Goal: Transaction & Acquisition: Purchase product/service

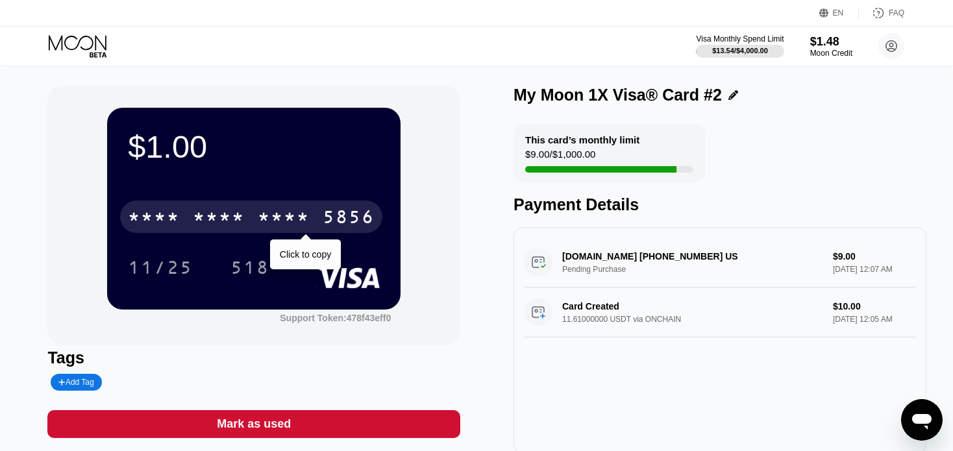
click at [220, 219] on div "* * * *" at bounding box center [219, 218] width 52 height 21
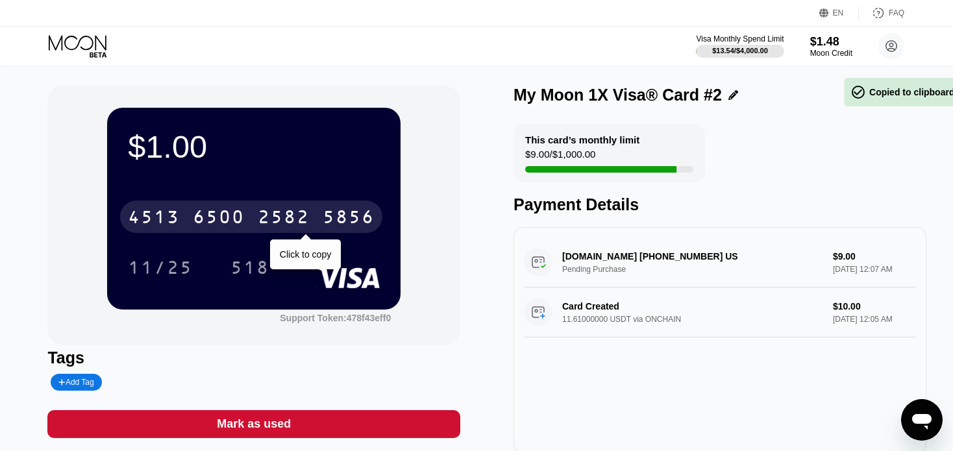
click at [220, 219] on div "6500" at bounding box center [219, 218] width 52 height 21
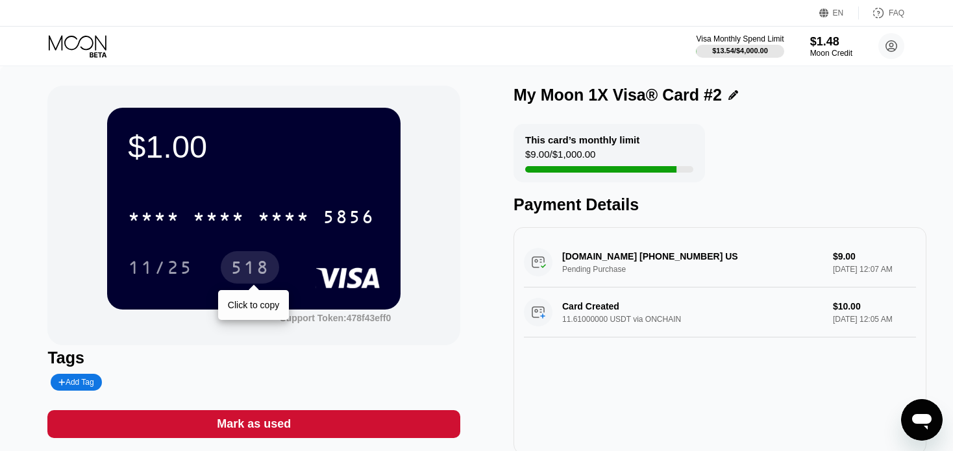
click at [238, 263] on div "518" at bounding box center [249, 269] width 39 height 21
click at [75, 45] on icon at bounding box center [79, 46] width 60 height 23
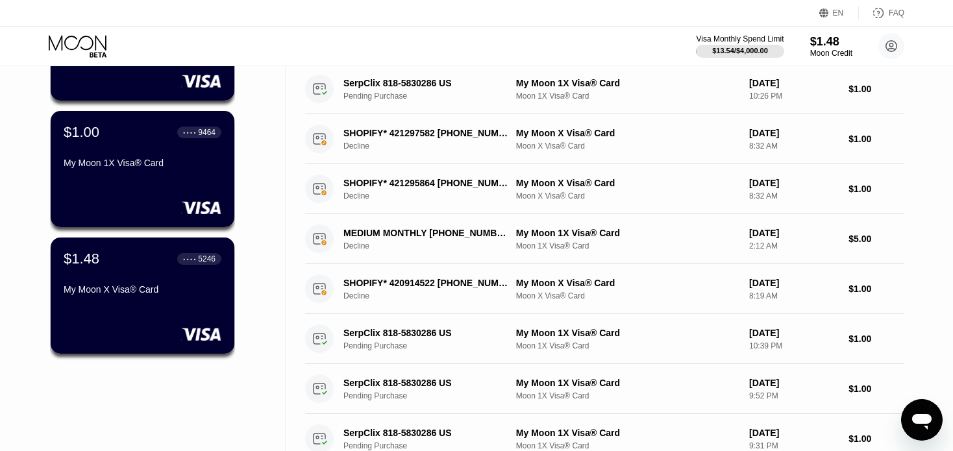
scroll to position [218, 0]
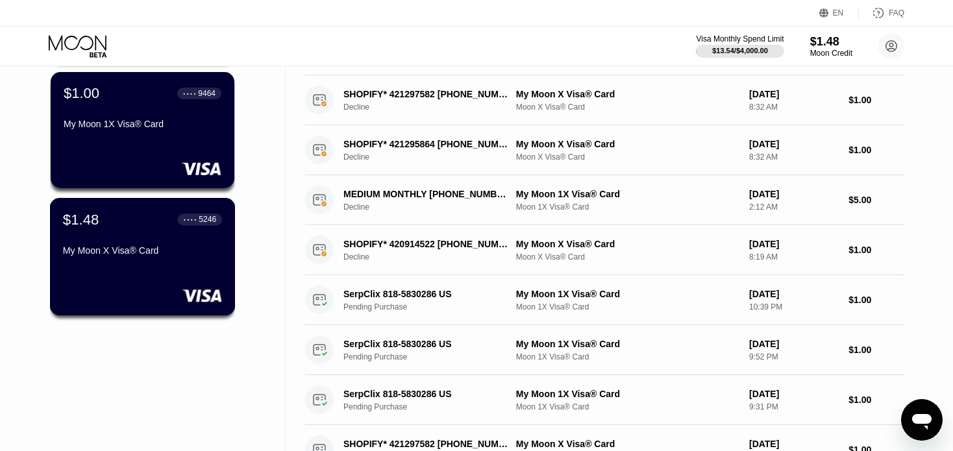
click at [114, 245] on div "$1.48 ● ● ● ● 5246 My Moon X Visa® Card" at bounding box center [142, 236] width 159 height 50
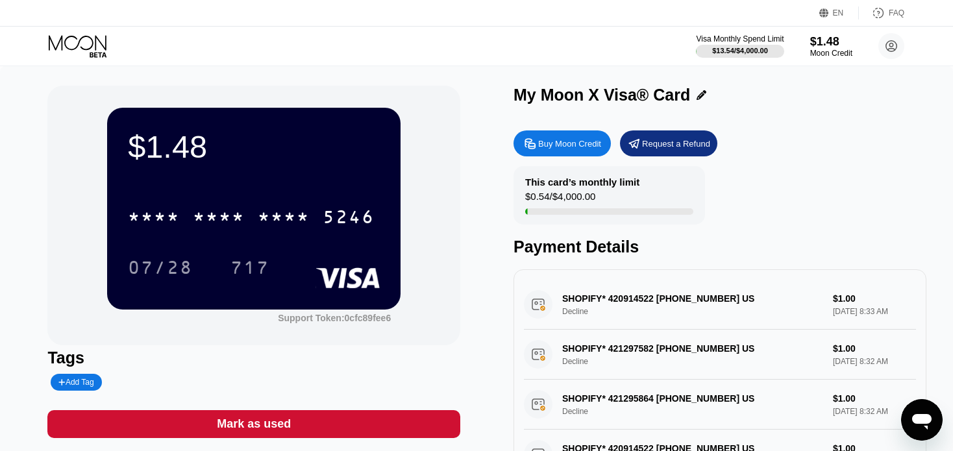
click at [273, 237] on div "* * * * * * * * * * * * 5246 07/28 717" at bounding box center [254, 229] width 252 height 77
click at [275, 227] on div "* * * *" at bounding box center [284, 218] width 52 height 21
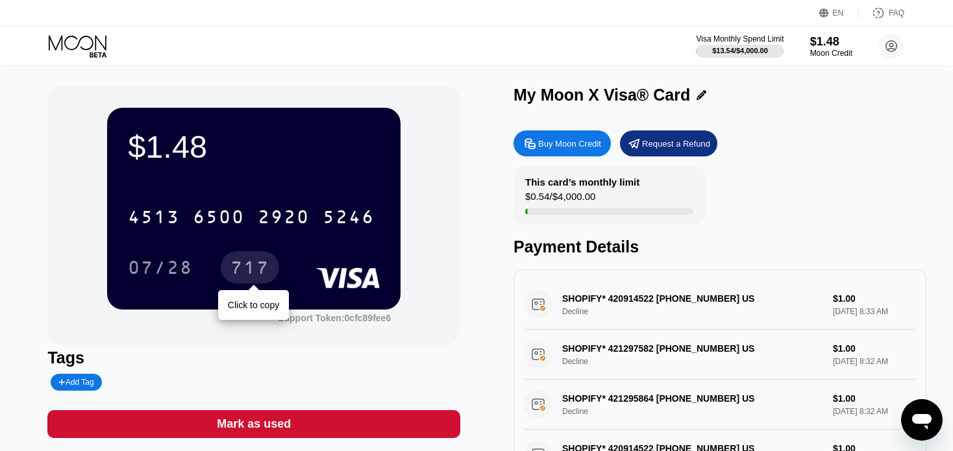
click at [258, 269] on div "717" at bounding box center [249, 269] width 39 height 21
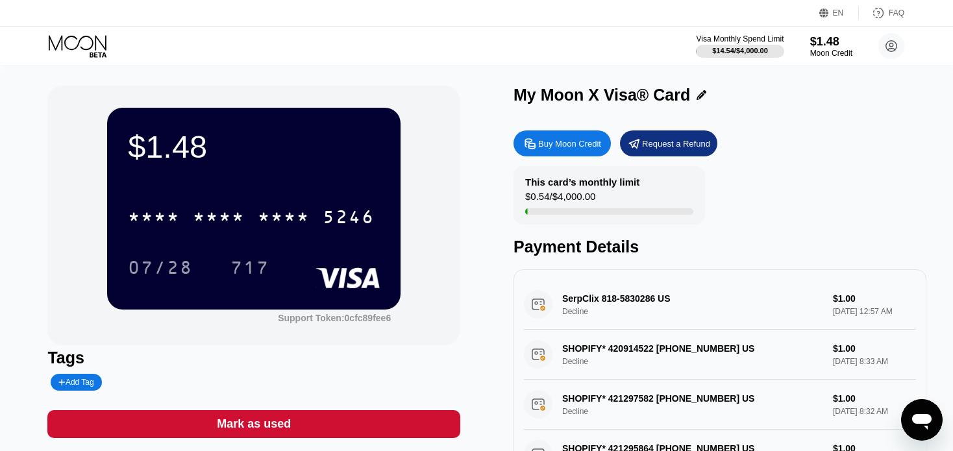
drag, startPoint x: 610, startPoint y: 304, endPoint x: 642, endPoint y: 304, distance: 31.8
click at [642, 304] on div "SerpClix 818-5830286 US Decline $1.00 Sep 25, 2025 12:57 AM" at bounding box center [720, 305] width 392 height 50
click at [78, 52] on icon at bounding box center [79, 46] width 60 height 23
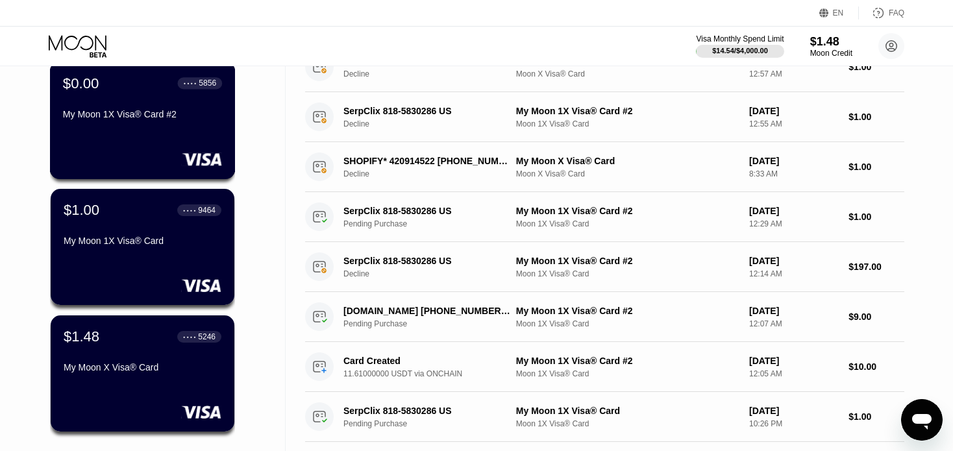
scroll to position [114, 0]
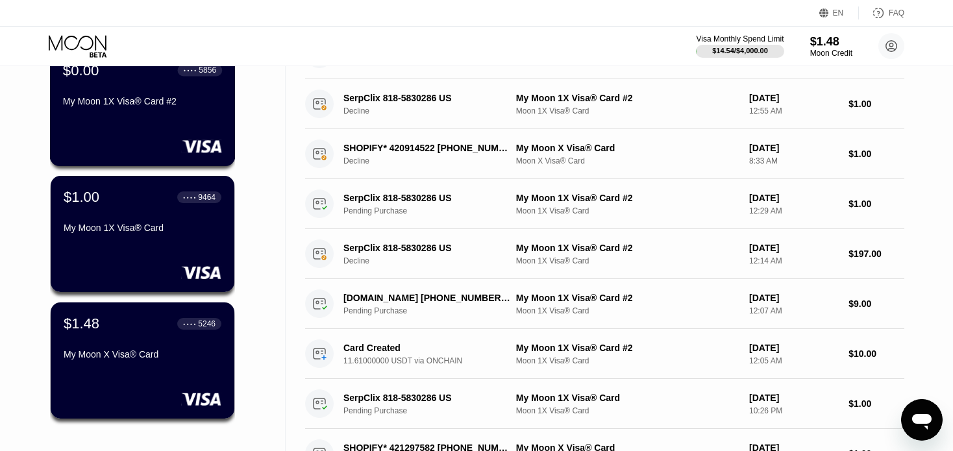
click at [190, 101] on div "My Moon 1X Visa® Card #2" at bounding box center [142, 101] width 159 height 10
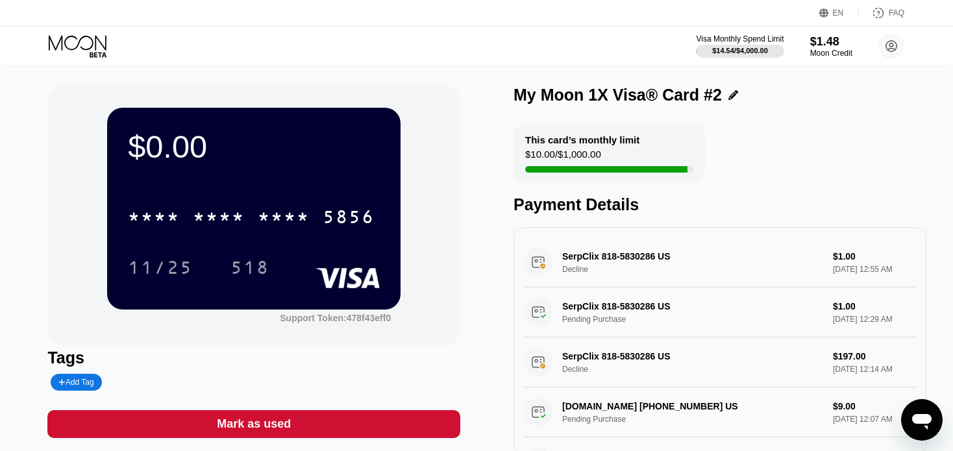
click at [96, 35] on icon at bounding box center [79, 46] width 60 height 23
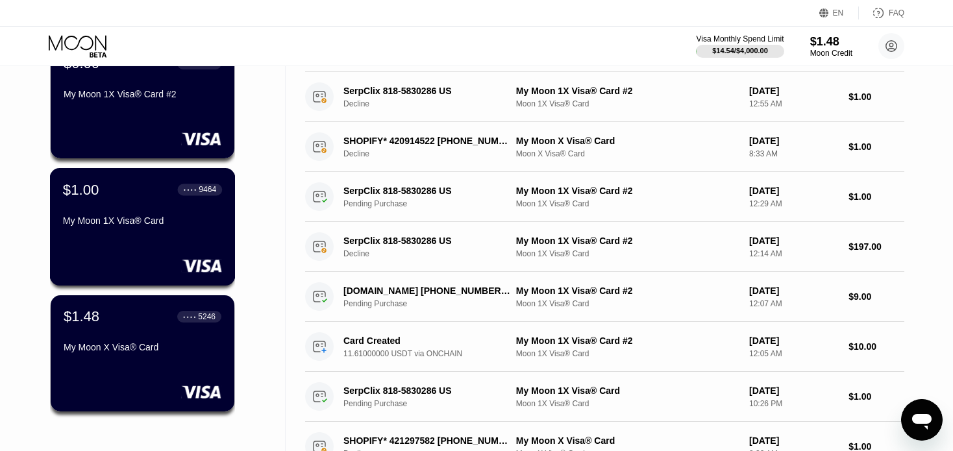
scroll to position [122, 0]
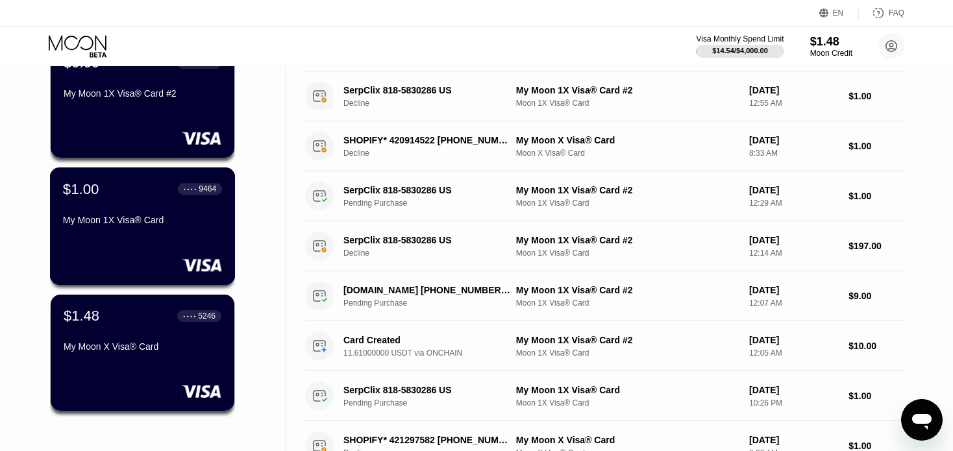
click at [176, 239] on div "$1.00 ● ● ● ● 9464 My Moon 1X Visa® Card" at bounding box center [143, 227] width 186 height 118
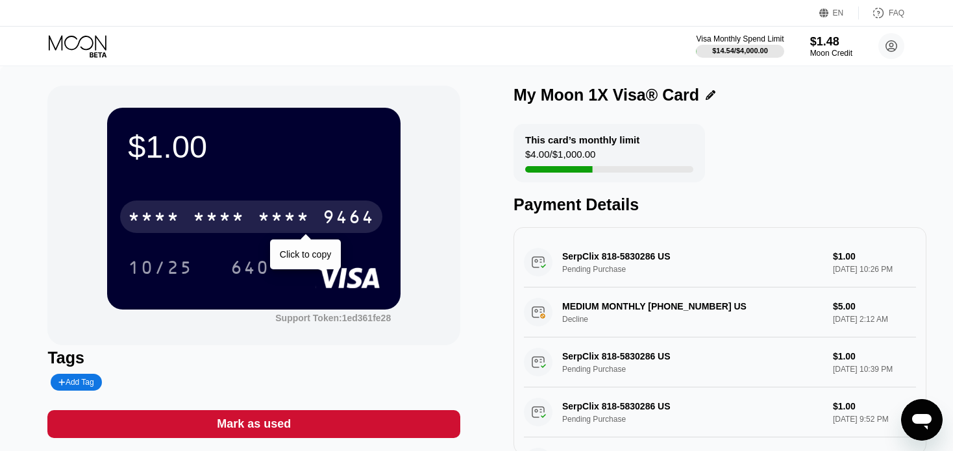
click at [262, 227] on div "* * * *" at bounding box center [284, 218] width 52 height 21
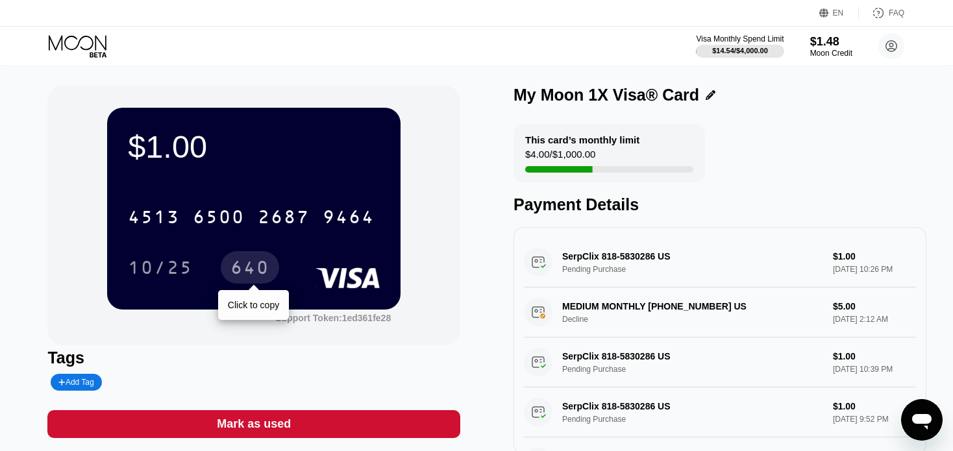
click at [261, 264] on div "640" at bounding box center [249, 269] width 39 height 21
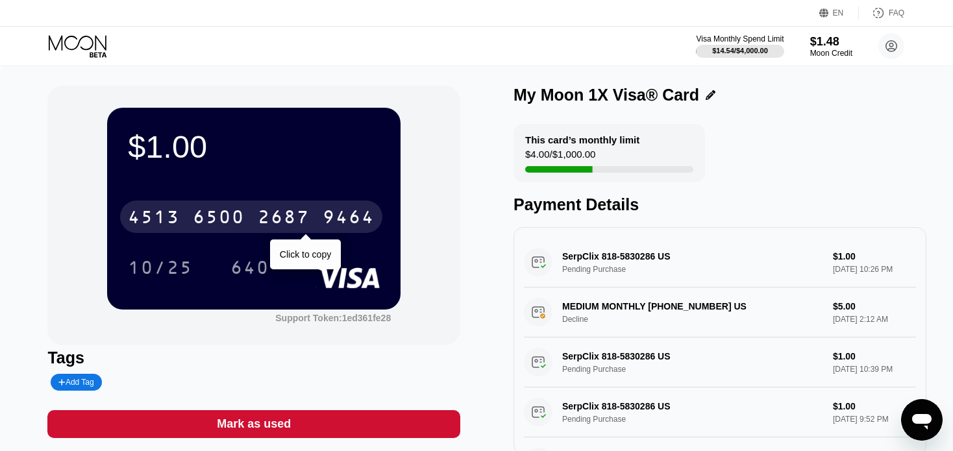
click at [319, 221] on div "4513 6500 2687 9464" at bounding box center [251, 217] width 262 height 32
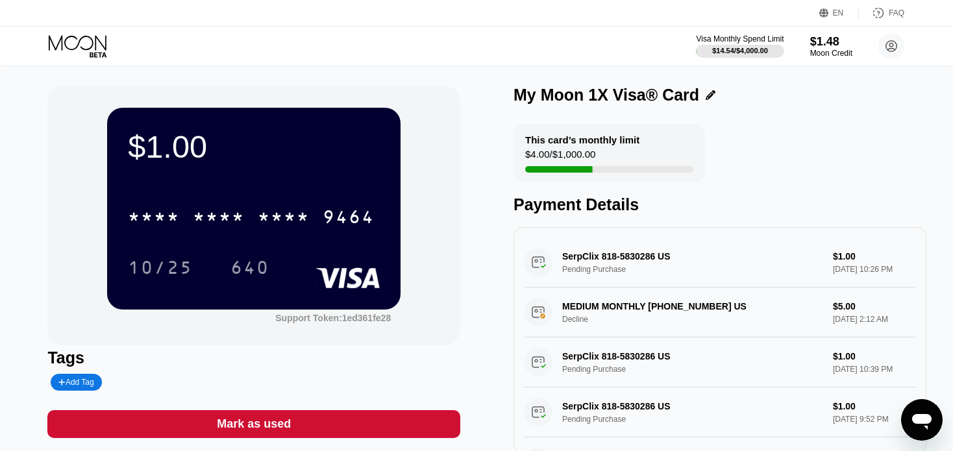
click at [241, 273] on div "640" at bounding box center [249, 269] width 39 height 21
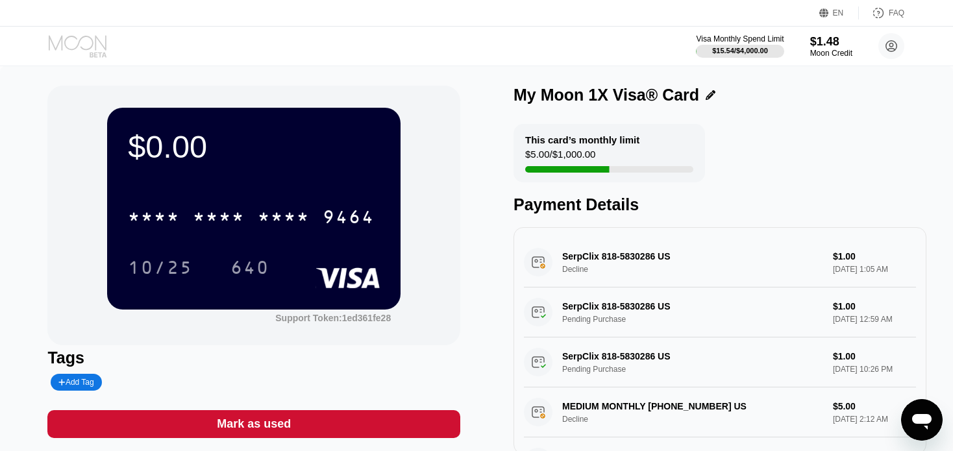
click at [69, 47] on icon at bounding box center [79, 46] width 60 height 23
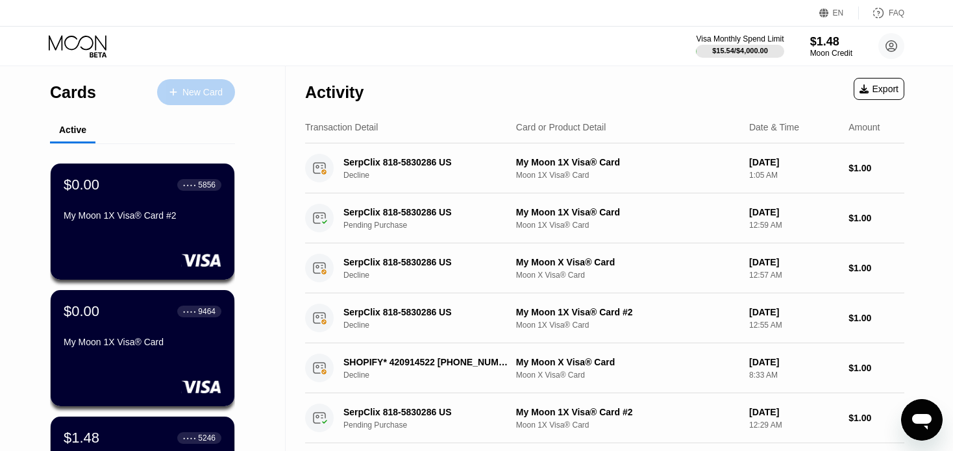
click at [199, 95] on div "New Card" at bounding box center [202, 92] width 40 height 11
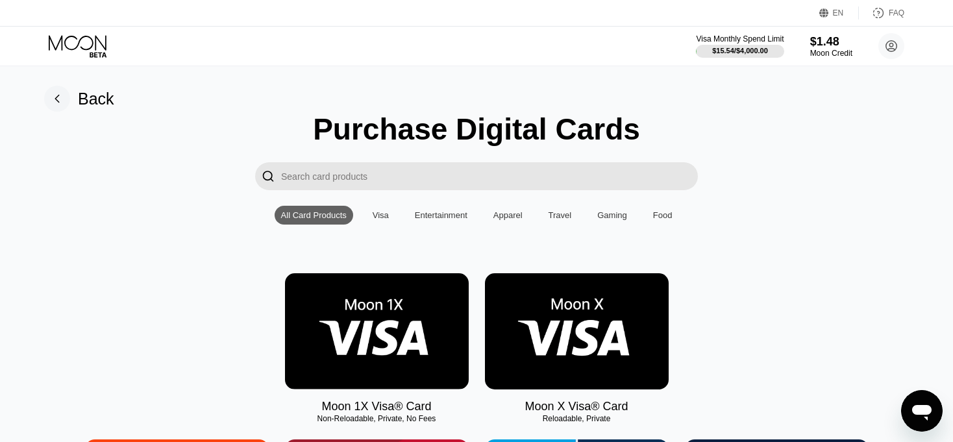
scroll to position [169, 0]
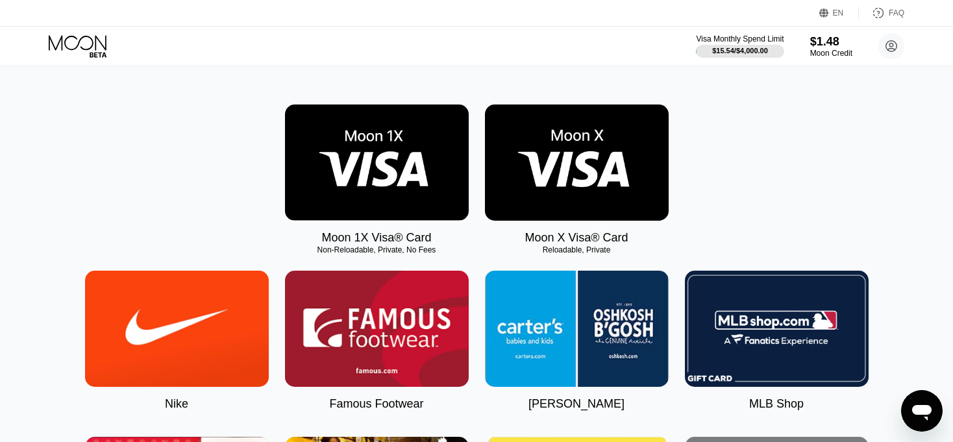
click at [509, 187] on img at bounding box center [577, 163] width 184 height 116
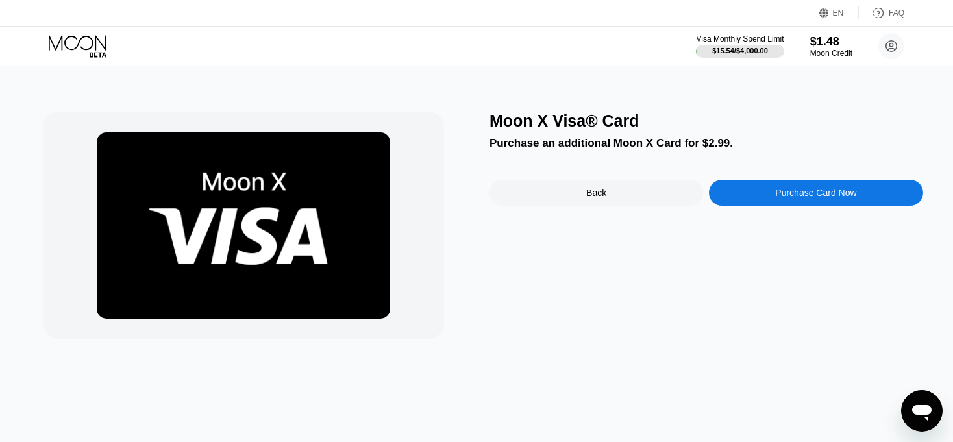
click at [745, 176] on div "Moon X Visa® Card Purchase an additional Moon X Card for $2.99. Back Purchase C…" at bounding box center [707, 225] width 434 height 227
click at [755, 188] on div "Purchase Card Now" at bounding box center [816, 193] width 214 height 26
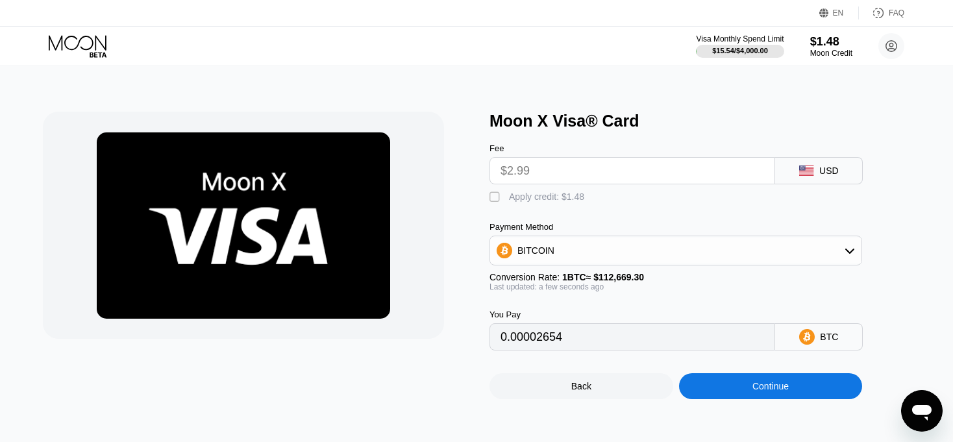
click at [95, 44] on icon at bounding box center [78, 42] width 58 height 15
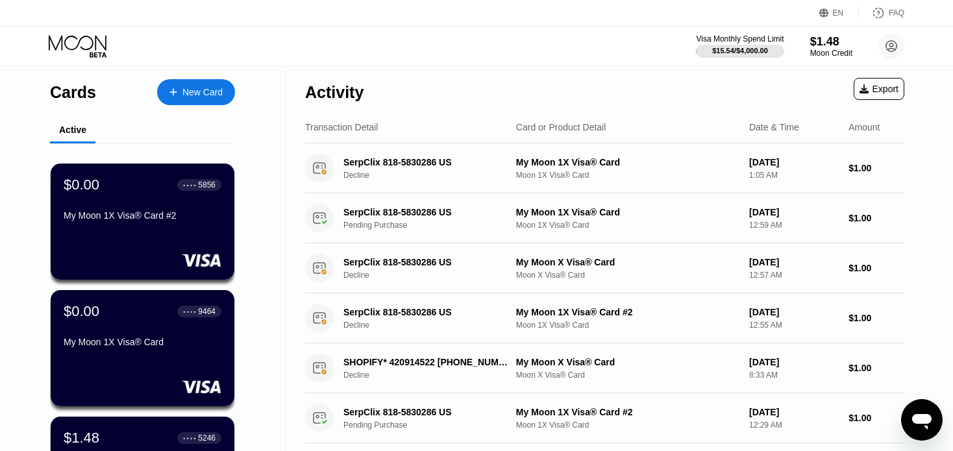
click at [188, 87] on div "New Card" at bounding box center [202, 92] width 40 height 11
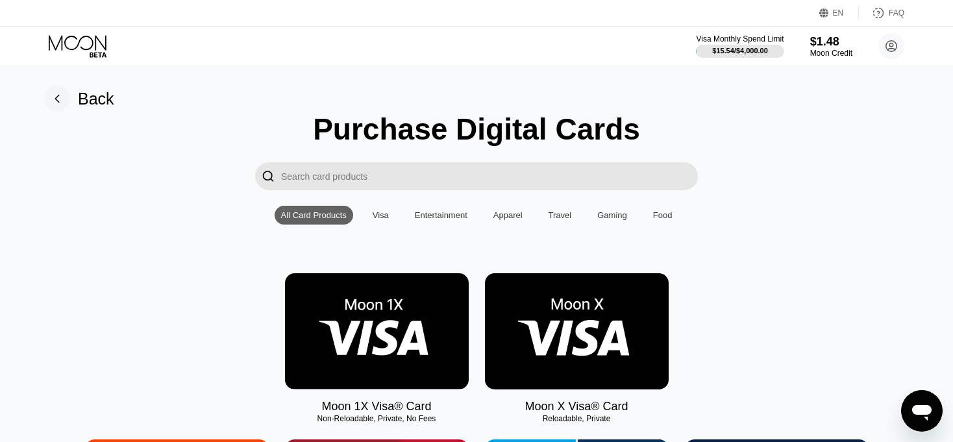
click at [394, 336] on img at bounding box center [377, 331] width 184 height 116
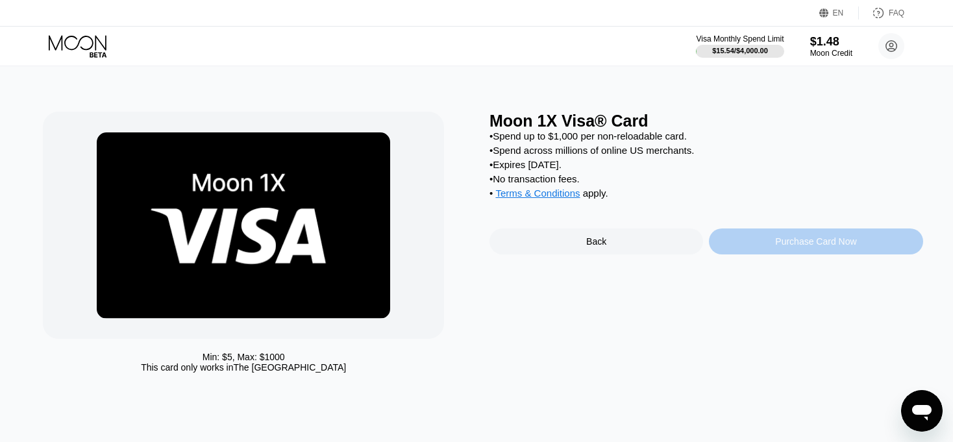
click at [767, 249] on div "Purchase Card Now" at bounding box center [816, 242] width 214 height 26
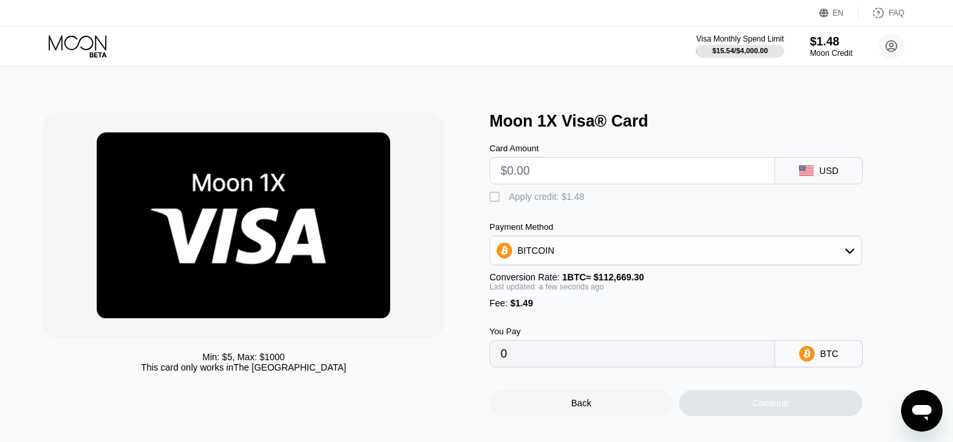
click at [659, 169] on input "text" at bounding box center [633, 171] width 264 height 26
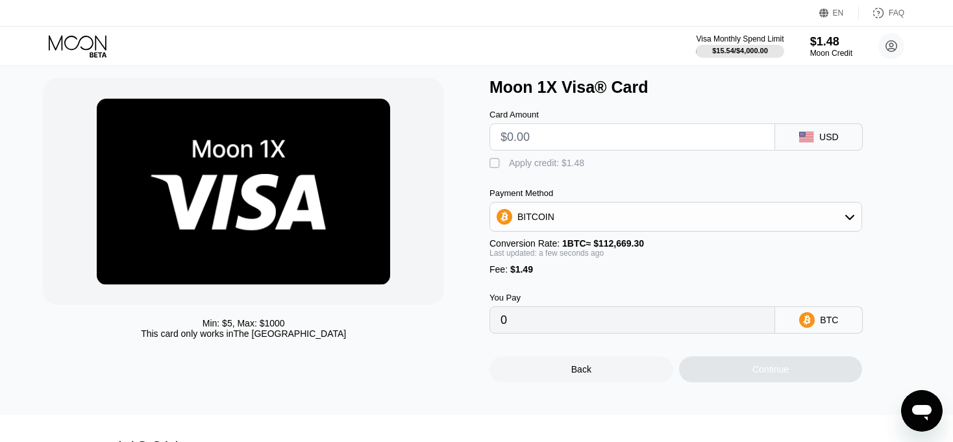
scroll to position [35, 0]
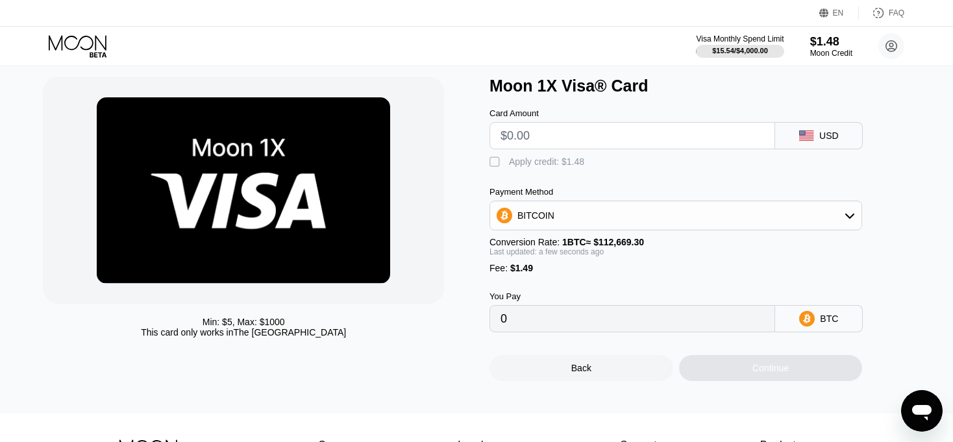
click at [492, 165] on div "" at bounding box center [496, 162] width 13 height 13
click at [542, 145] on input "text" at bounding box center [633, 136] width 264 height 26
type input "$1"
type input "0.00000897"
type input "$15"
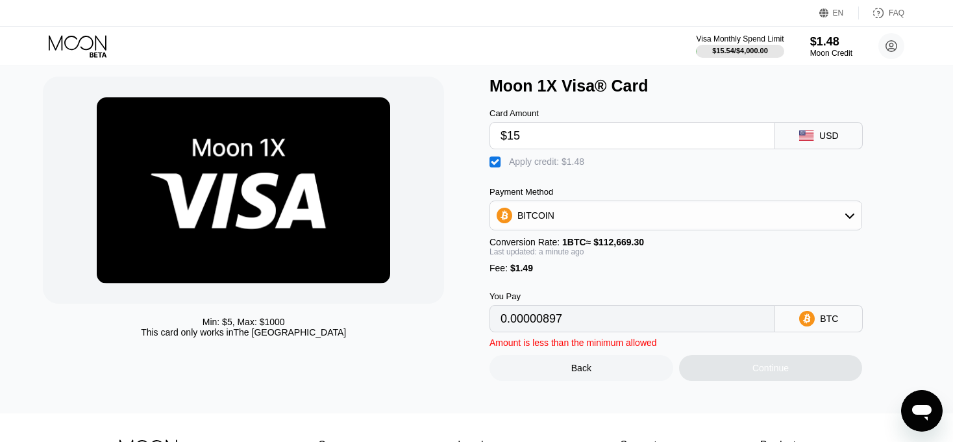
type input "0.00013322"
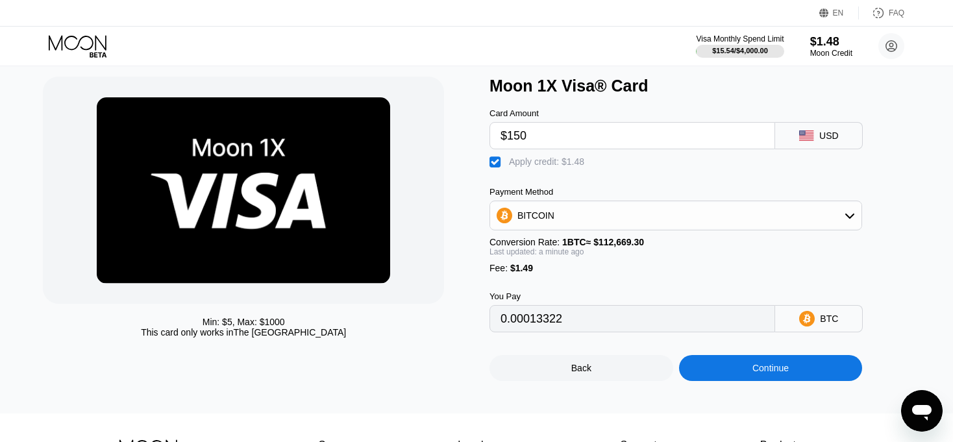
type input "$1500"
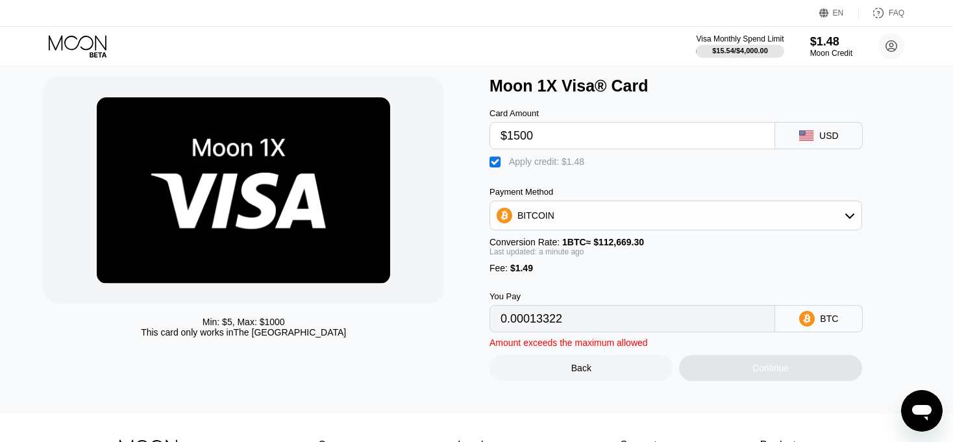
type input "0.01331339"
type input "$15"
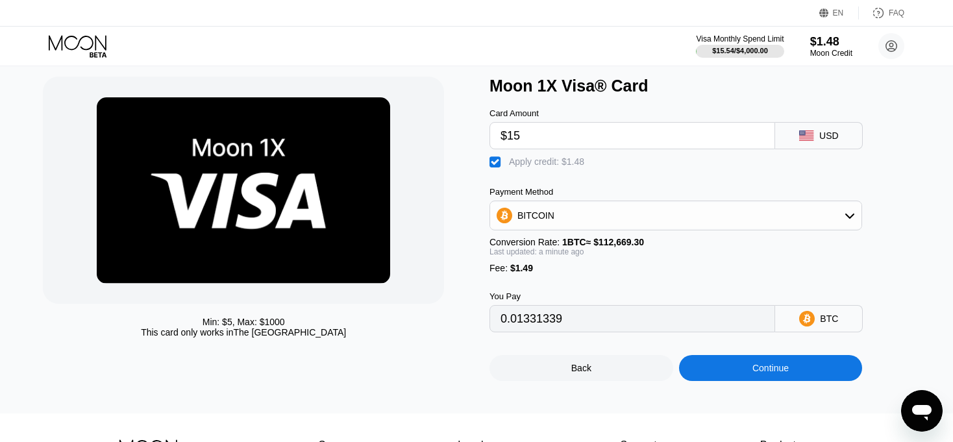
type input "0.00013322"
type input "$15"
click at [597, 229] on div "BITCOIN" at bounding box center [675, 216] width 371 height 26
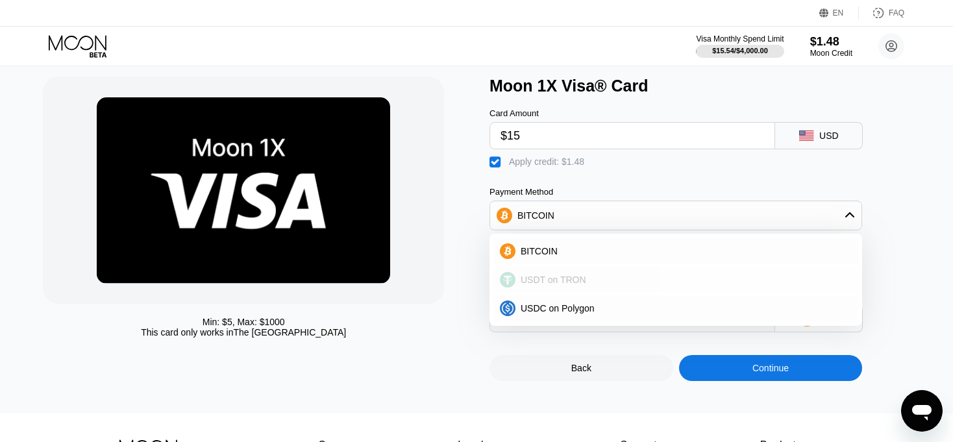
click at [557, 285] on span "USDT on TRON" at bounding box center [554, 280] width 66 height 10
type input "15.16"
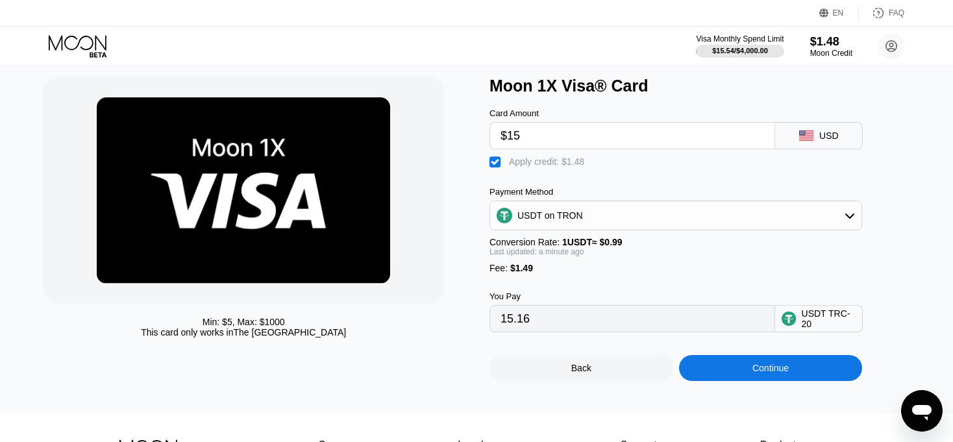
click at [553, 143] on input "$15" at bounding box center [633, 136] width 264 height 26
type input "$2"
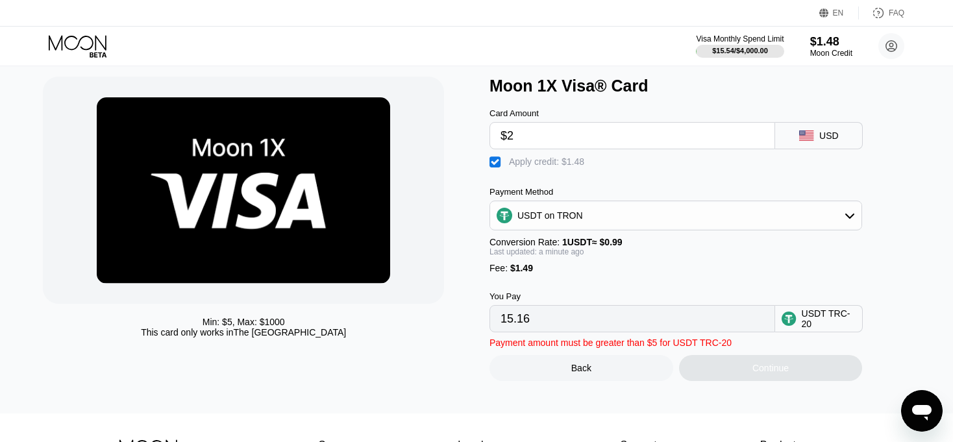
type input "2.03"
type input "$20"
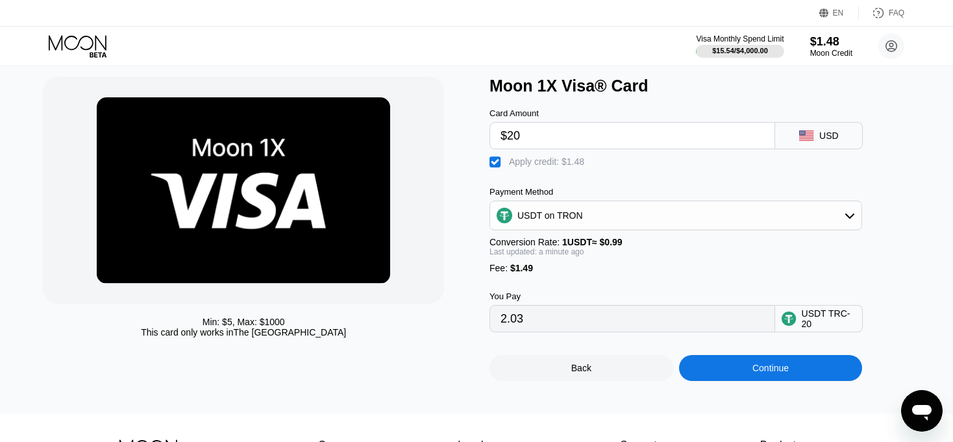
type input "20.21"
type input "$20"
click at [497, 166] on div "" at bounding box center [496, 162] width 13 height 13
click at [497, 166] on div "" at bounding box center [496, 162] width 13 height 13
type input "20.21"
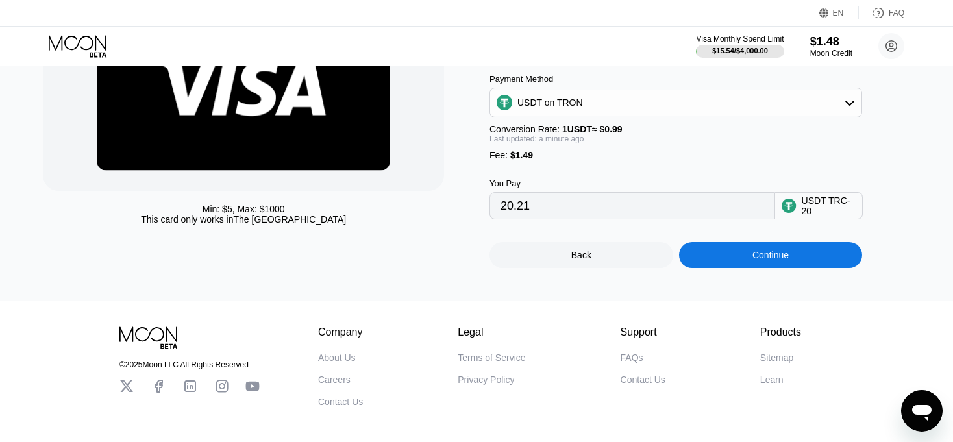
scroll to position [150, 0]
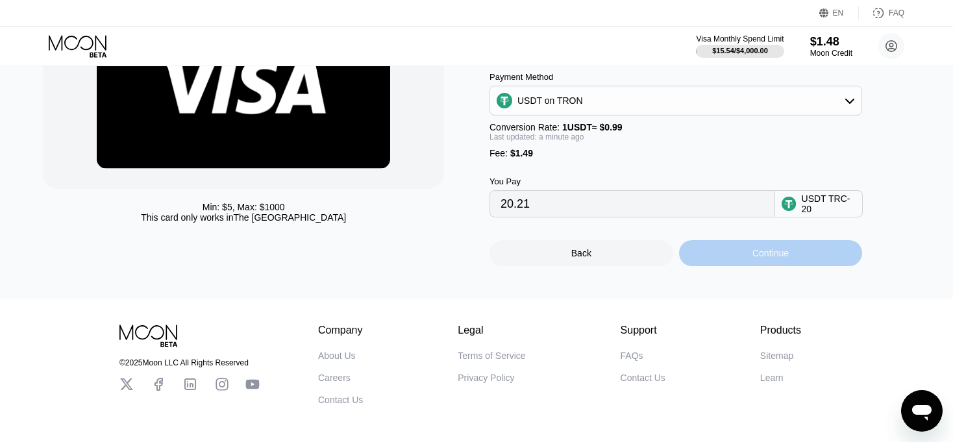
click at [725, 266] on div "Continue" at bounding box center [771, 253] width 184 height 26
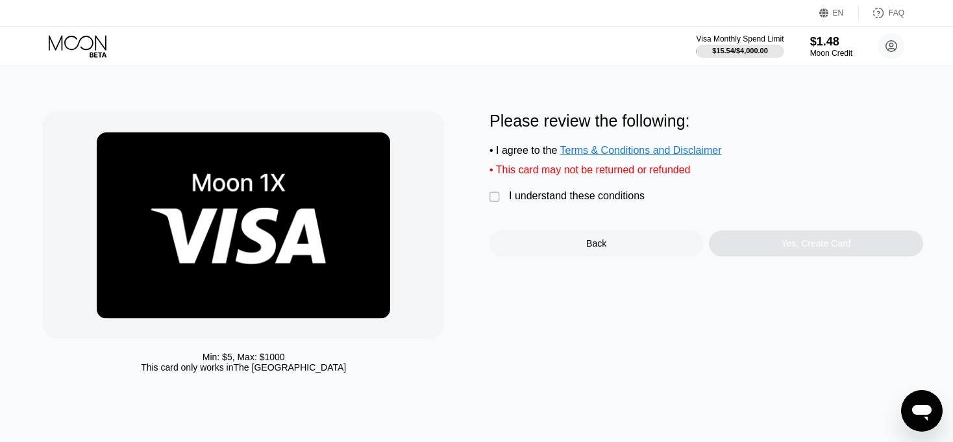
click at [597, 202] on div "I understand these conditions" at bounding box center [577, 196] width 136 height 12
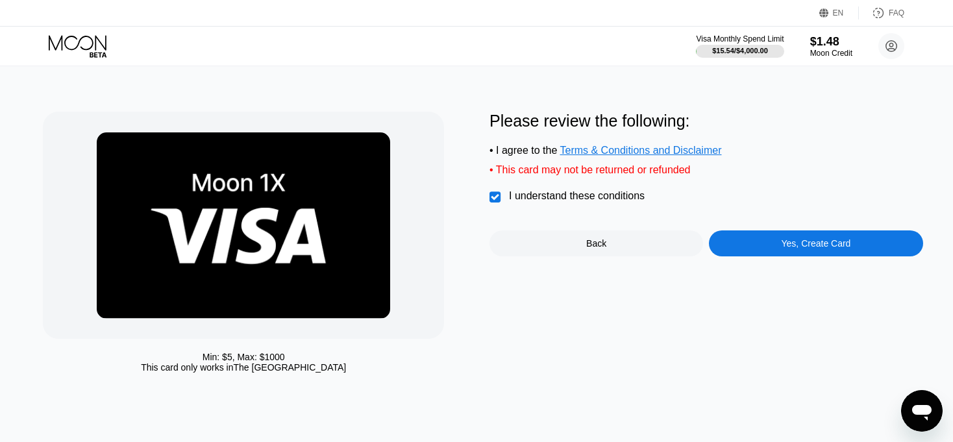
click at [827, 248] on div "Yes, Create Card" at bounding box center [816, 243] width 69 height 10
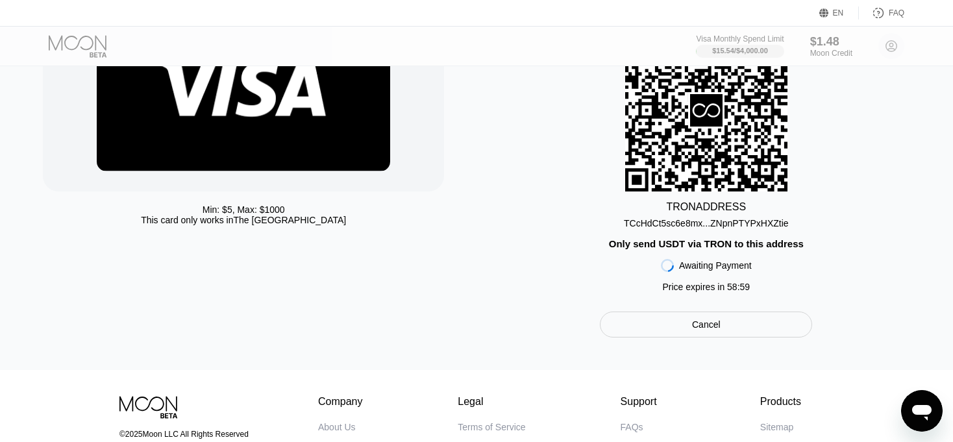
scroll to position [194, 0]
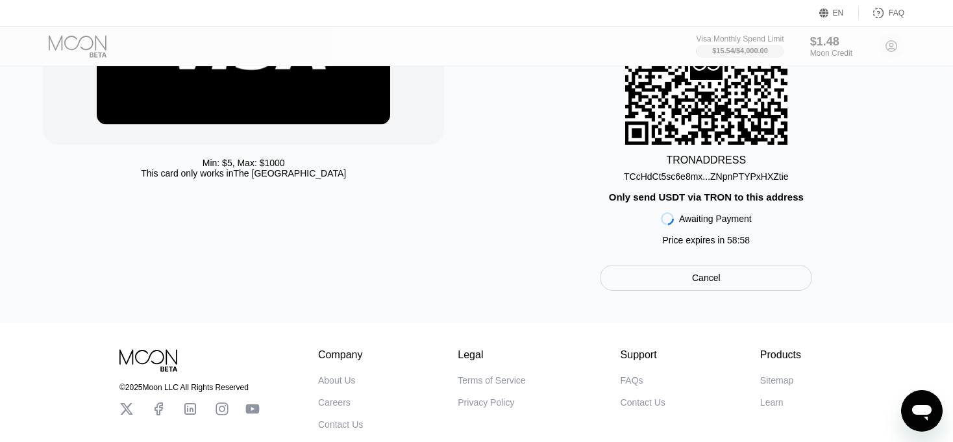
click at [773, 182] on div "TCcHdCt5sc6e8mx...ZNpnPTYPxHXZtie" at bounding box center [706, 176] width 165 height 10
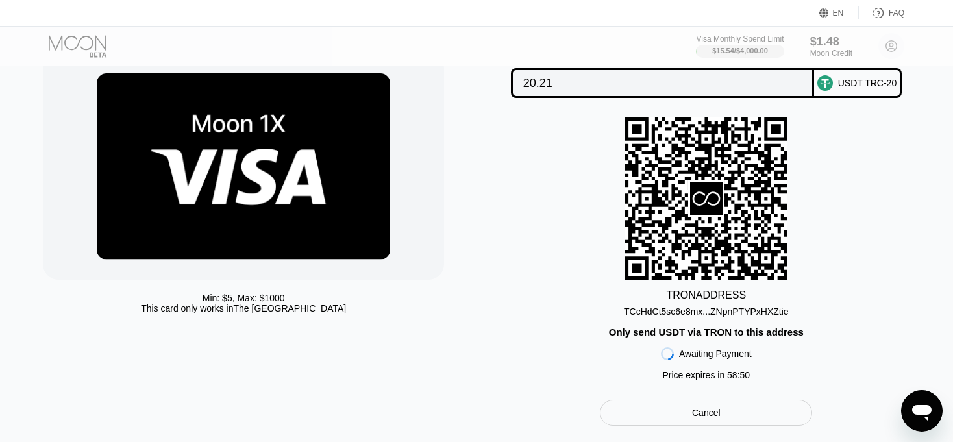
scroll to position [0, 0]
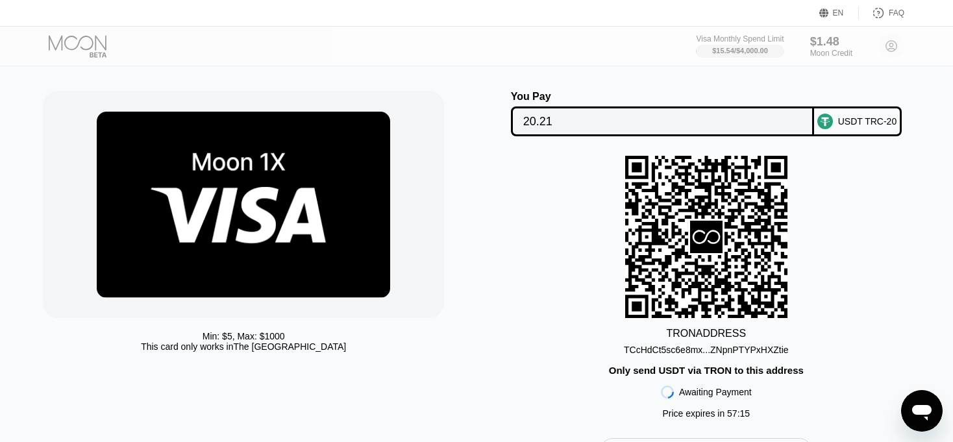
scroll to position [21, 0]
drag, startPoint x: 612, startPoint y: 293, endPoint x: 773, endPoint y: -55, distance: 383.7
click at [773, 0] on html "EN Language Select an item Save FAQ Visa Monthly Spend Limit $15.54 / $4,000.00…" at bounding box center [476, 200] width 953 height 442
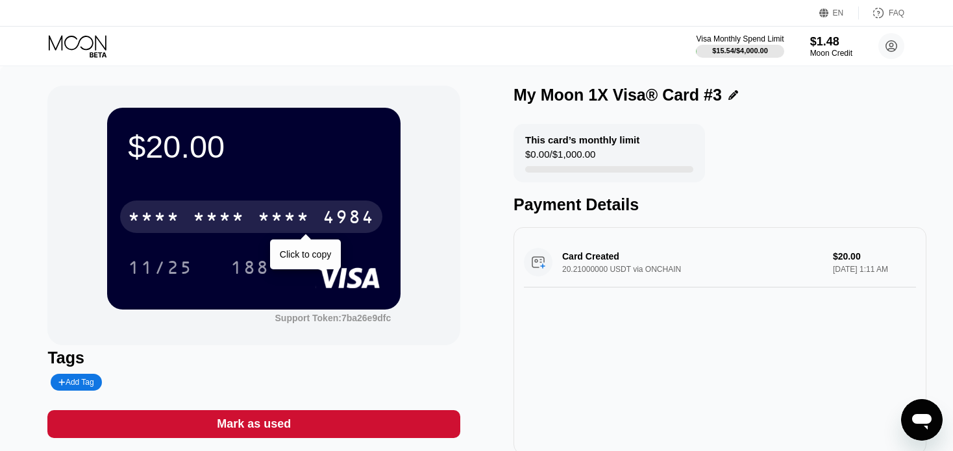
click at [346, 213] on div "4984" at bounding box center [349, 218] width 52 height 21
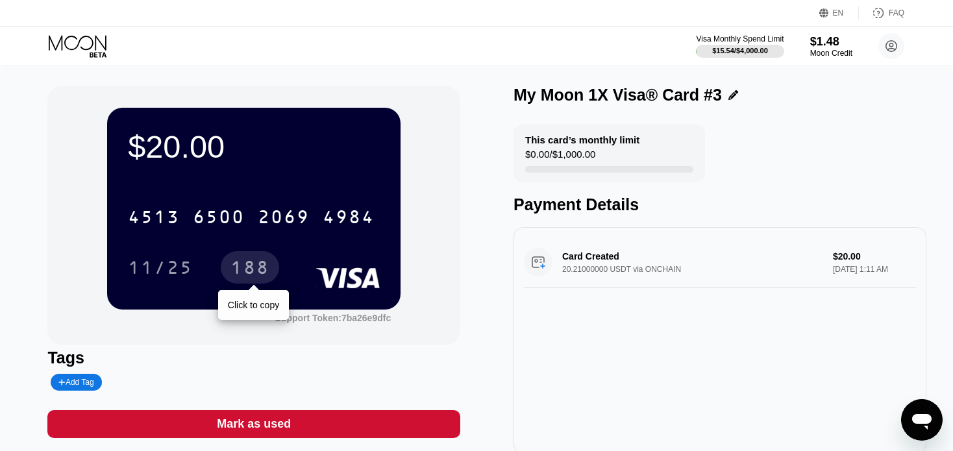
click at [245, 276] on div "188" at bounding box center [249, 269] width 39 height 21
